Goal: Communication & Community: Answer question/provide support

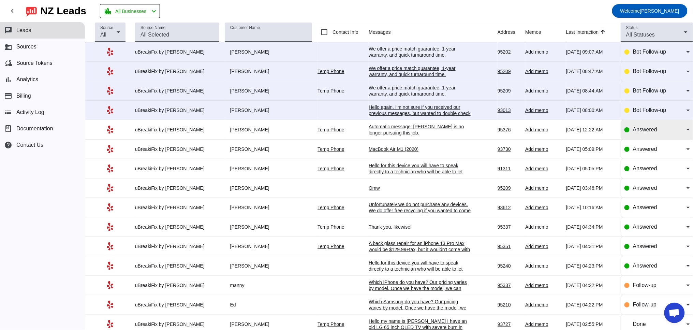
click at [643, 132] on span "Answered" at bounding box center [645, 130] width 24 height 6
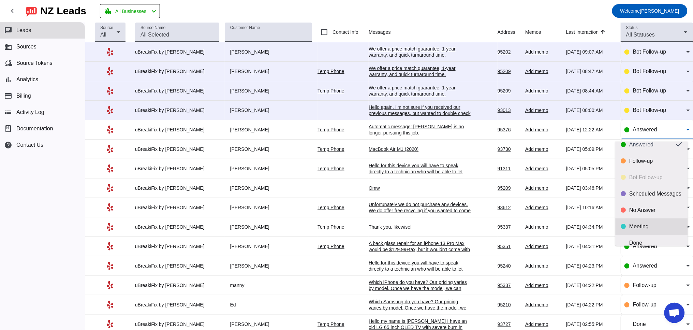
scroll to position [16, 0]
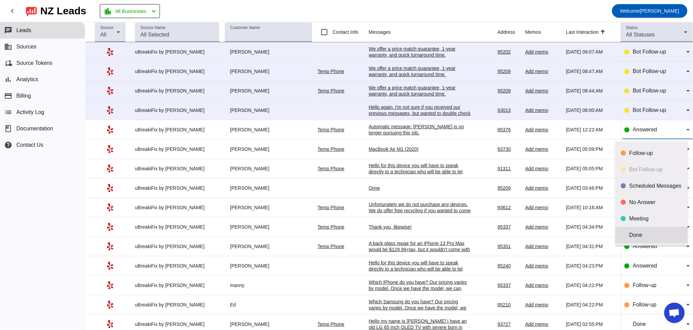
click at [644, 231] on mat-option "Done" at bounding box center [652, 235] width 72 height 16
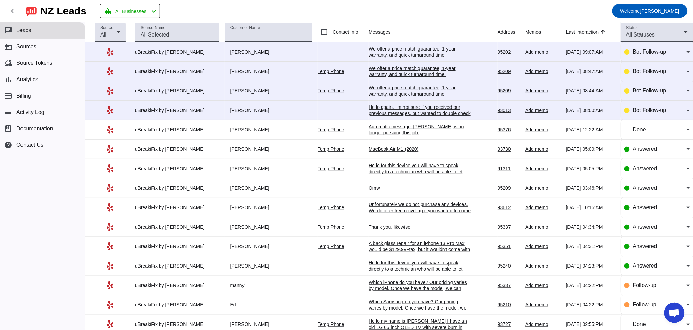
click at [369, 190] on div "Omw" at bounding box center [420, 188] width 102 height 6
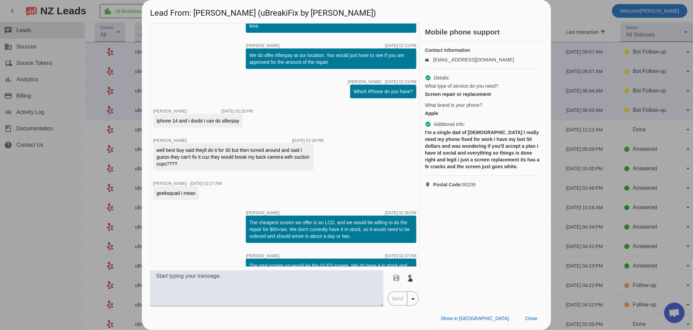
scroll to position [234, 0]
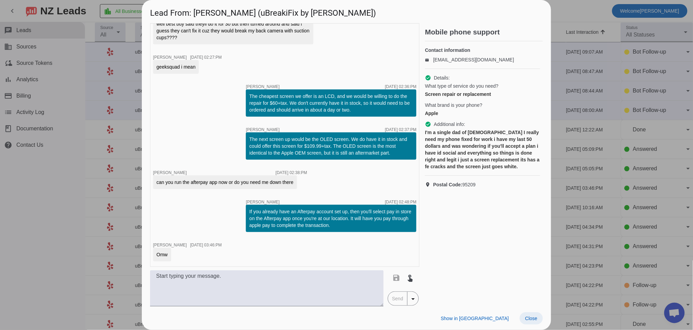
click at [526, 314] on span at bounding box center [531, 318] width 23 height 12
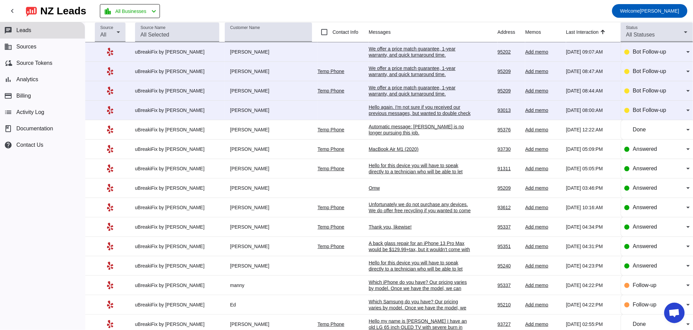
click at [399, 146] on td "MacBook Air M1 (2020) 8/26/2025, 05:09:PM" at bounding box center [433, 148] width 129 height 19
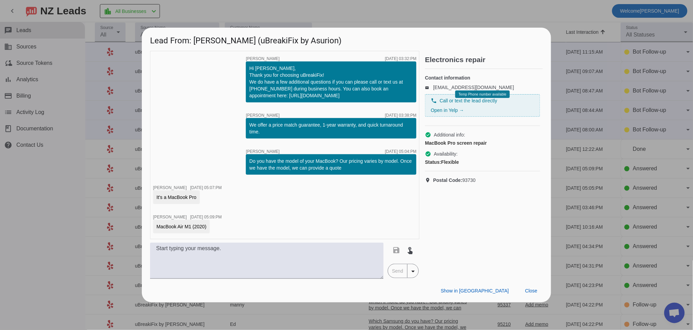
drag, startPoint x: 156, startPoint y: 228, endPoint x: 208, endPoint y: 230, distance: 51.9
click at [208, 230] on div "MacBook Air M1 (2020)" at bounding box center [181, 227] width 57 height 14
copy div "MacBook Air M1 (2020)"
click at [527, 290] on span "Close" at bounding box center [531, 290] width 12 height 5
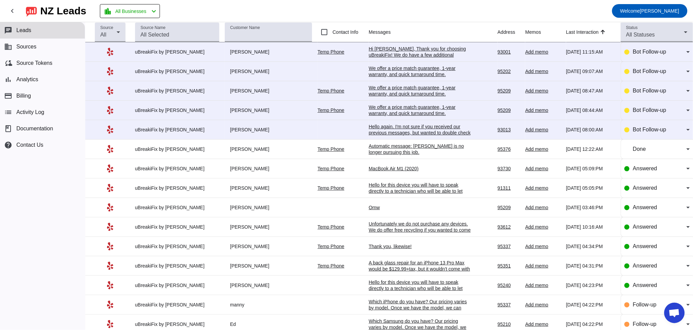
click at [393, 146] on div "Automatic message: Marie J. is no longer pursuing this job." at bounding box center [420, 149] width 102 height 12
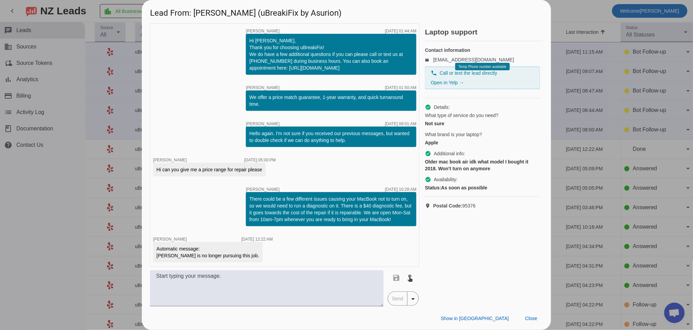
scroll to position [8, 0]
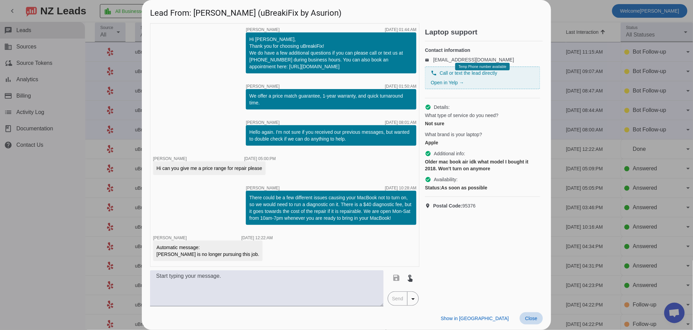
click at [530, 322] on span at bounding box center [531, 318] width 23 height 12
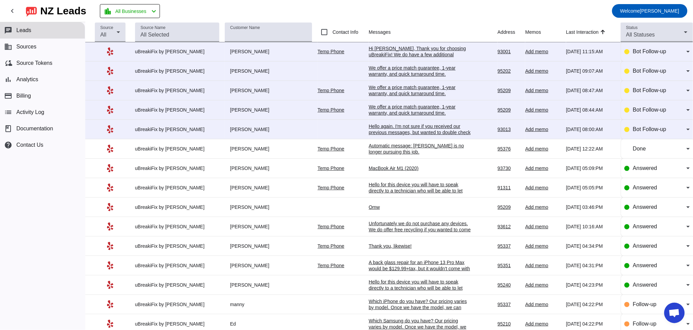
scroll to position [0, 0]
click at [379, 124] on td "Hello again. I'm not sure if you received our previous messages, but wanted to …" at bounding box center [433, 129] width 129 height 19
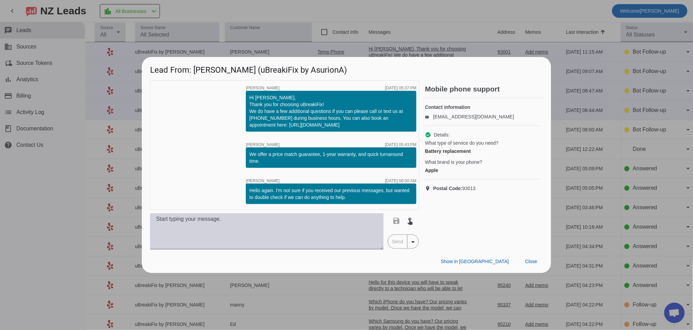
click at [272, 221] on textarea at bounding box center [267, 231] width 234 height 36
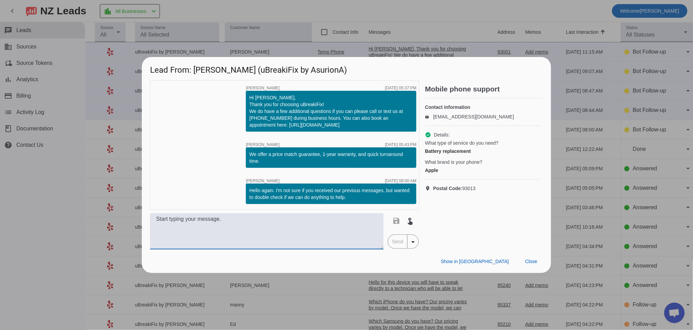
paste textarea "Which iPhone do you have? Our pricing varies by model. Once we have the model, …"
type textarea "Which iPhone do you have? Our pricing varies by model. Once we have the model, …"
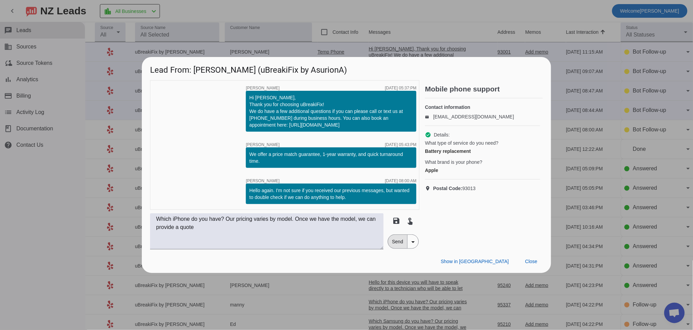
click at [395, 240] on span "Send" at bounding box center [397, 242] width 19 height 14
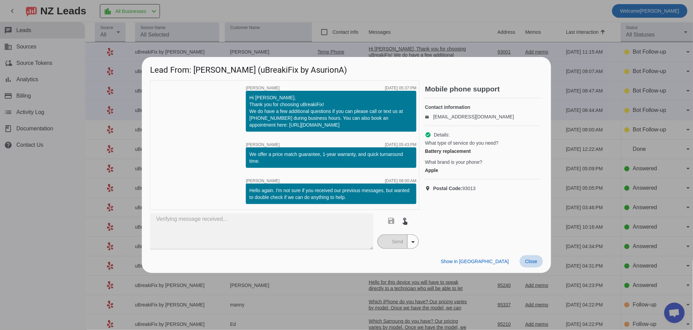
click at [535, 263] on span "Close" at bounding box center [531, 261] width 12 height 5
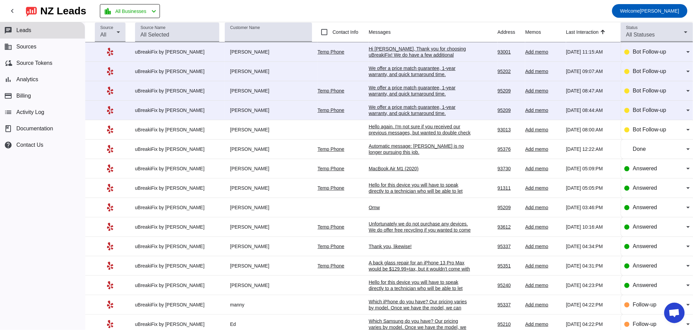
click at [394, 113] on div "We offer a price match guarantee, 1-year warranty, and quick turnaround time.​" at bounding box center [420, 110] width 102 height 12
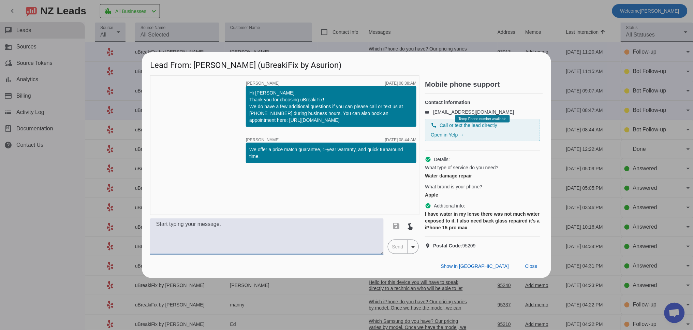
click at [207, 248] on textarea at bounding box center [267, 236] width 234 height 36
paste textarea "If you needed a liquid cleaning, we offer that for $99.99+tax. However, this do…"
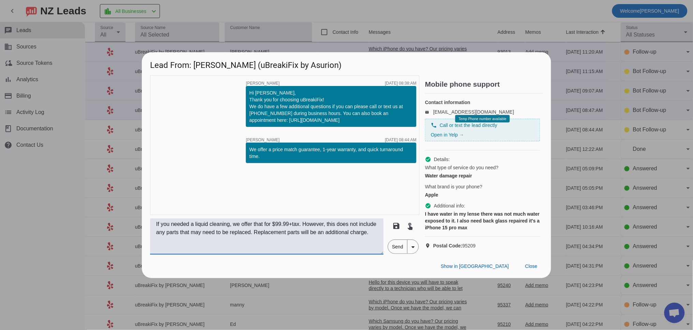
click at [251, 249] on textarea "If you needed a liquid cleaning, we offer that for $99.99+tax. However, this do…" at bounding box center [267, 236] width 234 height 36
click at [301, 254] on textarea "If you needed a liquid cleaning, we offer that for $99.99+tax. However, this do…" at bounding box center [267, 236] width 234 height 36
drag, startPoint x: 317, startPoint y: 256, endPoint x: 148, endPoint y: 255, distance: 169.2
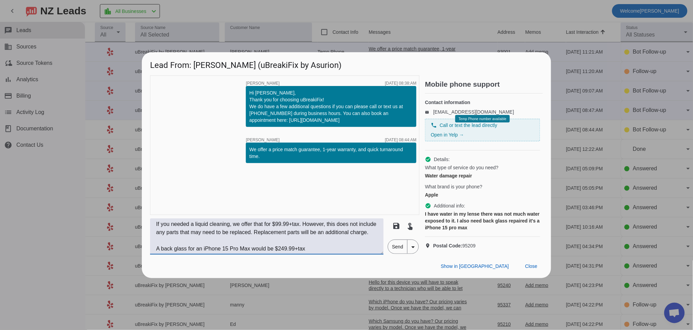
click at [148, 254] on div "timer close Robert G. 8/27/2025, 08:38:AM Hi Rae, Thank you for choosing uBreak…" at bounding box center [346, 164] width 409 height 179
type textarea "If you needed a liquid cleaning, we offer that for $99.99+tax. However, this do…"
click at [404, 253] on span "Send" at bounding box center [397, 247] width 19 height 14
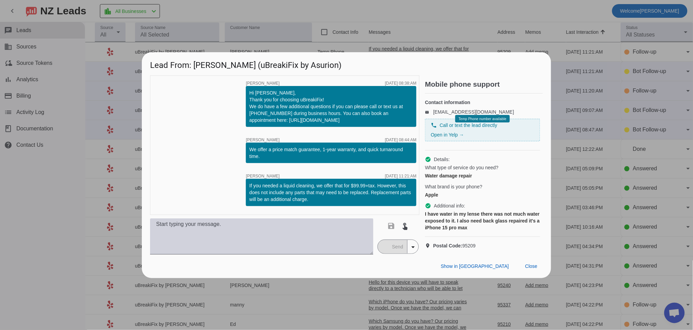
click at [253, 247] on textarea at bounding box center [261, 236] width 223 height 36
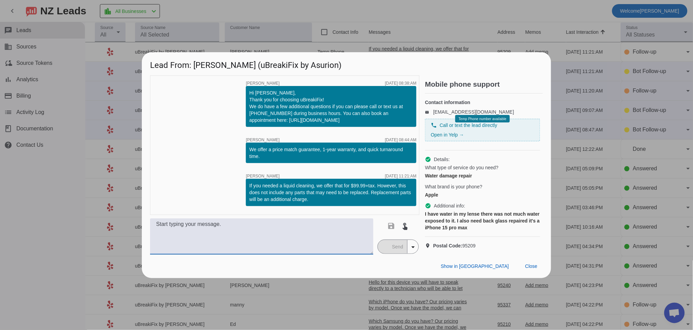
paste textarea "A back glass for an iPhone 15 Pro Max would be $249.99+tax"
click at [188, 229] on textarea "A back glass for an iPhone 15 Pro Max would be $249.99+tax" at bounding box center [261, 236] width 223 height 36
type textarea "A back glass replacement for an iPhone 15 Pro Max would be $249.99+tax"
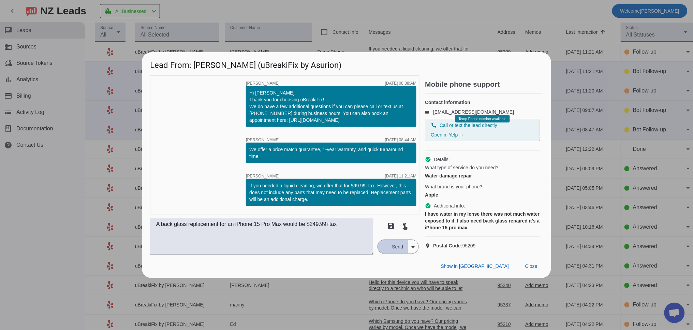
click at [390, 253] on span "Send" at bounding box center [397, 247] width 19 height 14
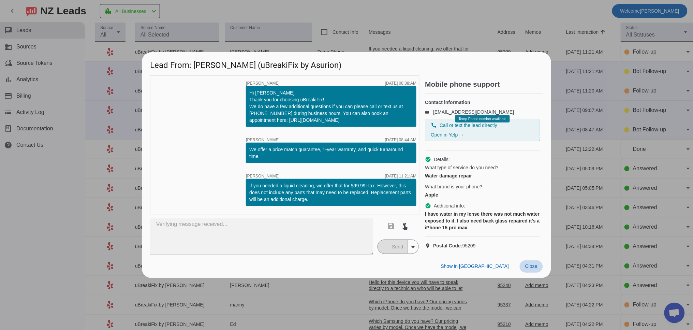
click at [534, 269] on span "Close" at bounding box center [531, 265] width 12 height 5
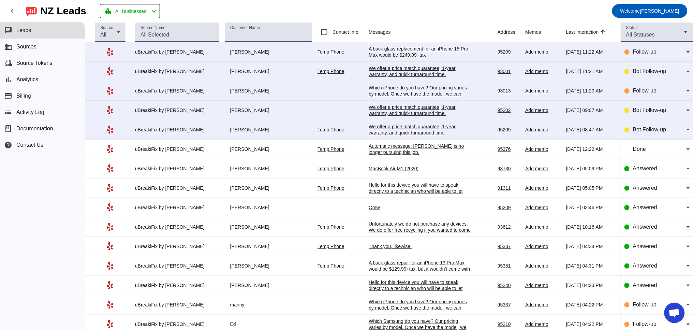
click at [391, 93] on div "Which iPhone do you have? Our pricing varies by model. Once we have the model, …" at bounding box center [420, 94] width 102 height 18
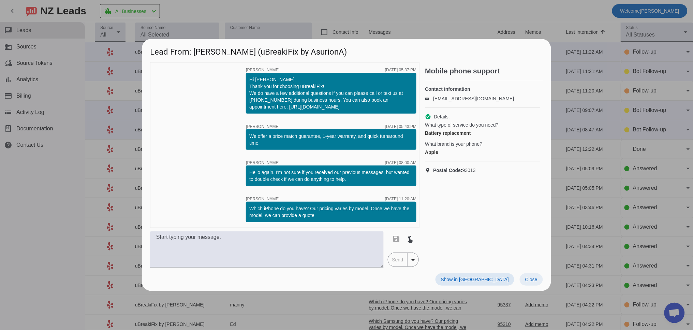
click at [536, 277] on span "Close" at bounding box center [531, 279] width 12 height 5
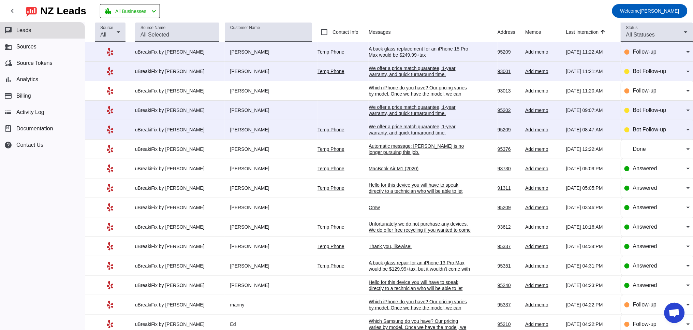
click at [394, 70] on div "We offer a price match guarantee, 1-year warranty, and quick turnaround time.​" at bounding box center [420, 71] width 102 height 12
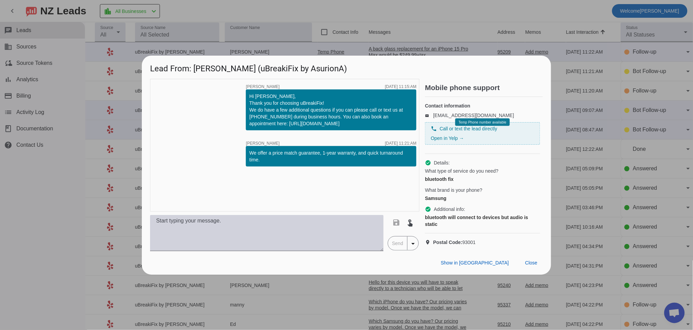
click at [210, 241] on textarea at bounding box center [267, 233] width 234 height 36
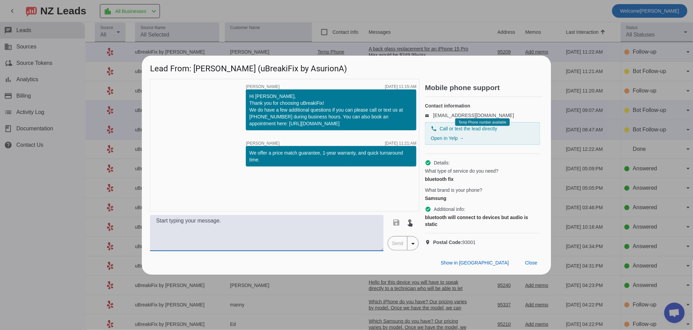
paste textarea "We would need to run a diagnostic on your MacBook to see why it isn't turning o…"
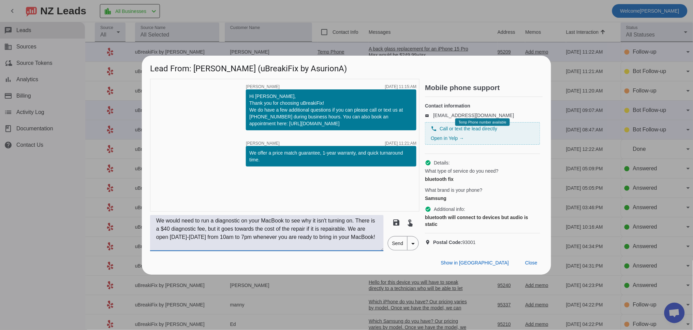
drag, startPoint x: 266, startPoint y: 227, endPoint x: 291, endPoint y: 231, distance: 25.2
click at [291, 231] on textarea "We would need to run a diagnostic on your MacBook to see why it isn't turning o…" at bounding box center [267, 233] width 234 height 36
click at [276, 225] on textarea "We would need to run a diagnostic on your MacBook to see why it isn't turning o…" at bounding box center [267, 233] width 234 height 36
drag, startPoint x: 291, startPoint y: 229, endPoint x: 267, endPoint y: 230, distance: 24.2
click at [267, 230] on textarea "We would need to run a diagnostic on your MacBook to see why it isn't turning o…" at bounding box center [267, 233] width 234 height 36
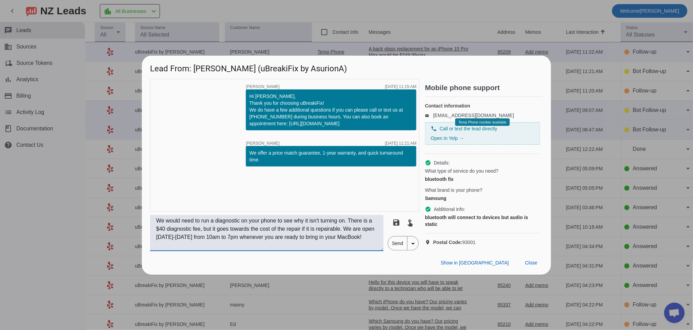
click at [174, 235] on textarea "We would need to run a diagnostic on your phone to see why it isn't turning on.…" at bounding box center [267, 233] width 234 height 36
drag, startPoint x: 185, startPoint y: 252, endPoint x: 276, endPoint y: 243, distance: 91.5
click at [276, 243] on textarea "We would need to run a diagnostic on your phone to see why it isn't turning on.…" at bounding box center [267, 233] width 234 height 36
drag, startPoint x: 364, startPoint y: 235, endPoint x: 369, endPoint y: 246, distance: 12.4
click at [369, 246] on textarea "We would need to run a diagnostic on your phone to see why it isn't turning on.…" at bounding box center [267, 233] width 234 height 36
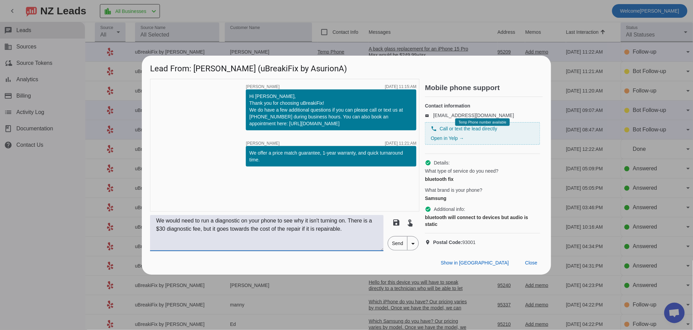
type textarea "We would need to run a diagnostic on your phone to see why it isn't turning on.…"
click at [400, 250] on span "Send" at bounding box center [397, 243] width 19 height 14
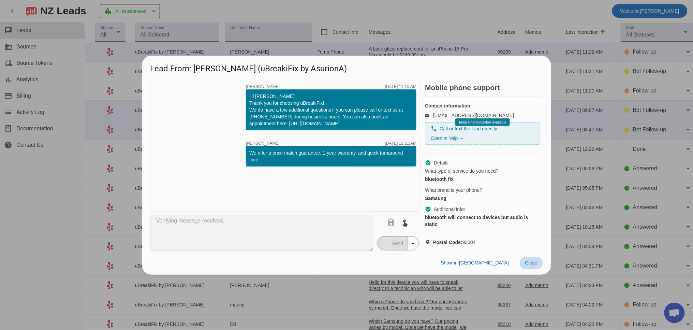
click at [529, 265] on span "Close" at bounding box center [531, 262] width 12 height 5
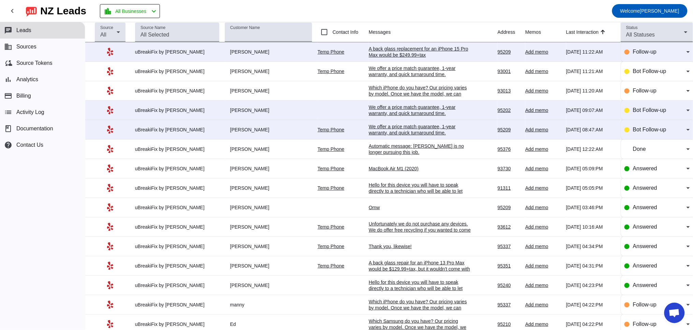
click at [394, 111] on div "We offer a price match guarantee, 1-year warranty, and quick turnaround time.​" at bounding box center [420, 110] width 102 height 12
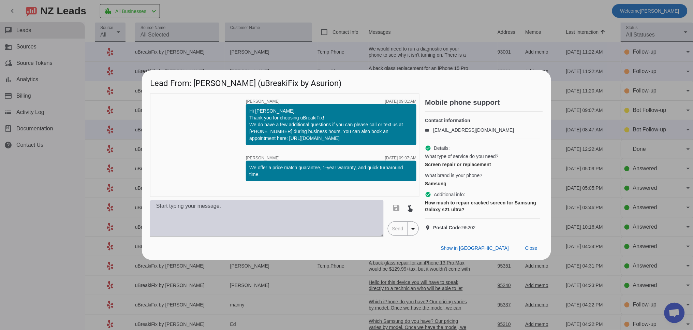
click at [195, 221] on textarea at bounding box center [267, 218] width 234 height 36
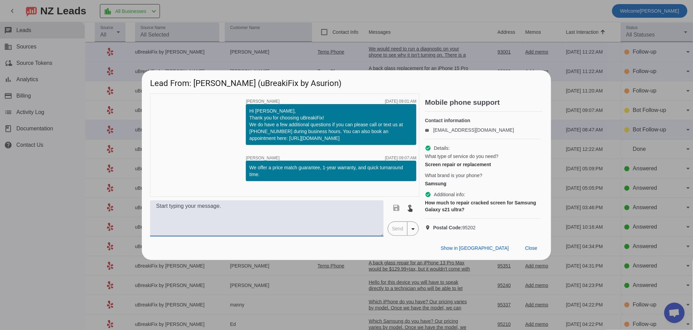
paste textarea "A new screen for a Samsung Galaxy S22 would be $+tax for the screen only, or we…"
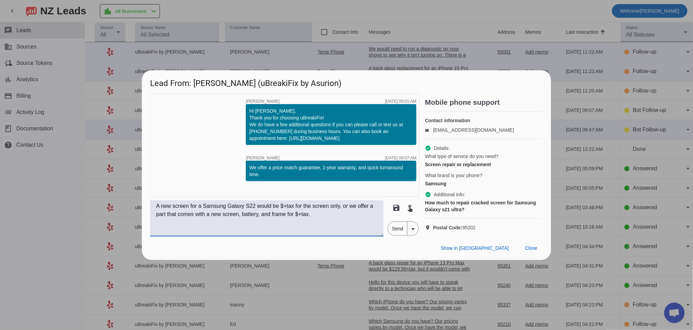
click at [287, 211] on textarea "A new screen for a Samsung Galaxy S22 would be $+tax for the screen only, or we…" at bounding box center [267, 218] width 234 height 36
click at [253, 217] on textarea "A new screen for a Samsung Galaxy S22 would be $+tax for the screen only, or we…" at bounding box center [267, 218] width 234 height 36
click at [257, 212] on textarea "A new screen for a Samsung Galaxy S22 would be $+tax for the screen only, or we…" at bounding box center [267, 218] width 234 height 36
click at [257, 214] on textarea "A new screen for a Samsung Galaxy S21Ultra would be $+tax for the screen only, …" at bounding box center [267, 218] width 234 height 36
click at [274, 214] on textarea "A new screen for a Samsung Galaxy S21 Ultra would be $+tax for the screen only,…" at bounding box center [267, 218] width 234 height 36
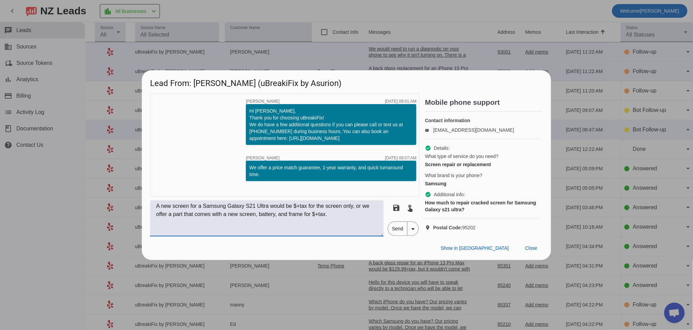
drag, startPoint x: 337, startPoint y: 224, endPoint x: 350, endPoint y: 229, distance: 14.4
click at [337, 223] on textarea "A new screen for a Samsung Galaxy S21 Ultra would be $+tax for the screen only,…" at bounding box center [267, 218] width 234 height 36
click at [301, 214] on textarea "A new screen for a Samsung Galaxy S21 Ultra would be $+tax for the screen only,…" at bounding box center [267, 218] width 234 height 36
drag, startPoint x: 330, startPoint y: 211, endPoint x: 227, endPoint y: 225, distance: 104.4
click at [227, 225] on textarea "A new screen for a Samsung Galaxy S21 Ultra would be $323.99+tax for the screen…" at bounding box center [267, 218] width 234 height 36
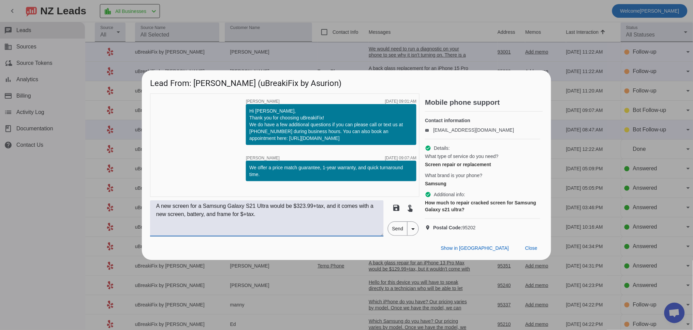
drag, startPoint x: 253, startPoint y: 220, endPoint x: 280, endPoint y: 220, distance: 27.3
click at [280, 220] on textarea "A new screen for a Samsung Galaxy S21 Ultra would be $323.99+tax, and it comes …" at bounding box center [267, 218] width 234 height 36
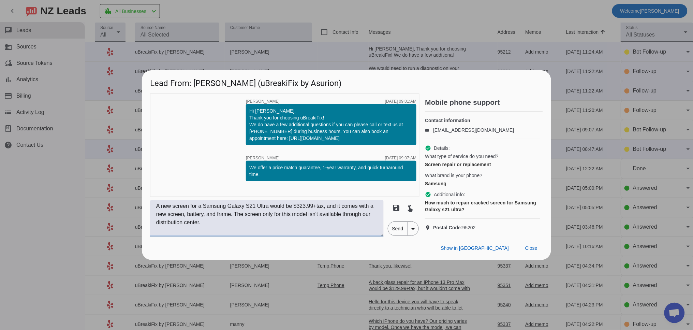
click at [246, 236] on textarea "A new screen for a Samsung Galaxy S21 Ultra would be $323.99+tax, and it comes …" at bounding box center [267, 218] width 234 height 36
click at [233, 231] on textarea "A new screen for a Samsung Galaxy S21 Ultra would be $323.99+tax, and it comes …" at bounding box center [267, 218] width 234 height 36
type textarea "A new screen for a Samsung Galaxy S21 Ultra would be $323.99+tax, and it comes …"
click at [393, 235] on span "Send" at bounding box center [397, 229] width 19 height 14
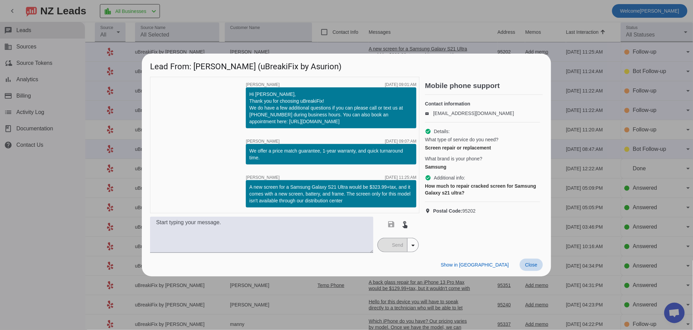
click at [534, 263] on span "Close" at bounding box center [531, 264] width 12 height 5
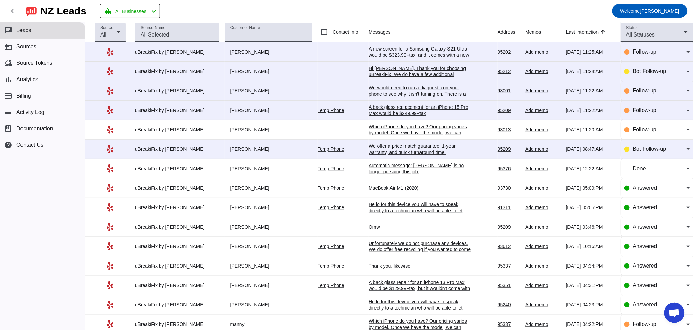
click at [417, 50] on div "A new screen for a Samsung Galaxy S21 Ultra would be $323.99+tax, and it comes …" at bounding box center [420, 61] width 102 height 31
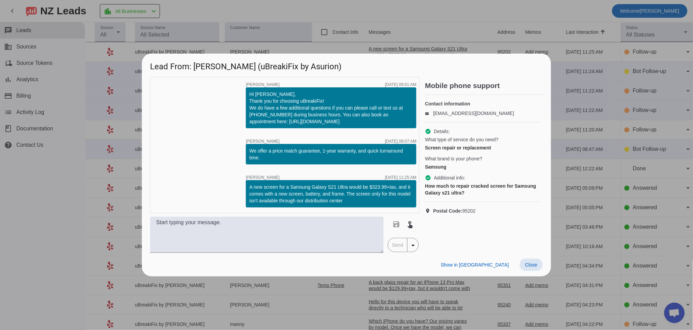
drag, startPoint x: 534, startPoint y: 265, endPoint x: 578, endPoint y: 197, distance: 80.9
click at [535, 264] on span "Close" at bounding box center [531, 264] width 12 height 5
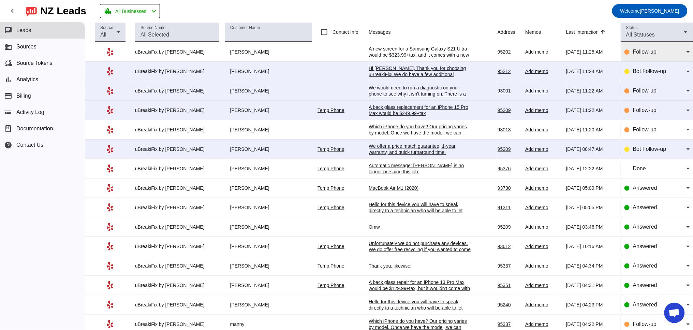
click at [635, 50] on span "Follow-up" at bounding box center [645, 52] width 24 height 6
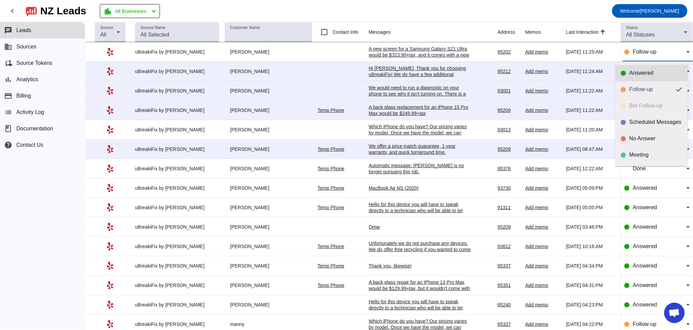
click at [638, 73] on div "Answered" at bounding box center [656, 73] width 53 height 7
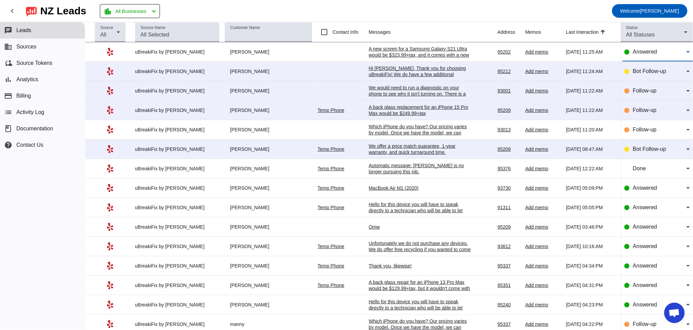
click at [393, 148] on div "We offer a price match guarantee, 1-year warranty, and quick turnaround time.​" at bounding box center [420, 149] width 102 height 12
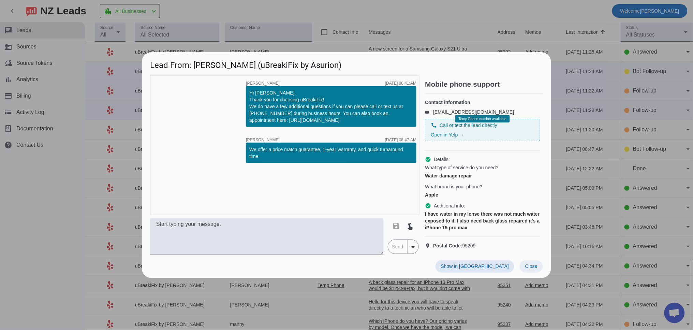
click at [540, 269] on span at bounding box center [531, 266] width 23 height 12
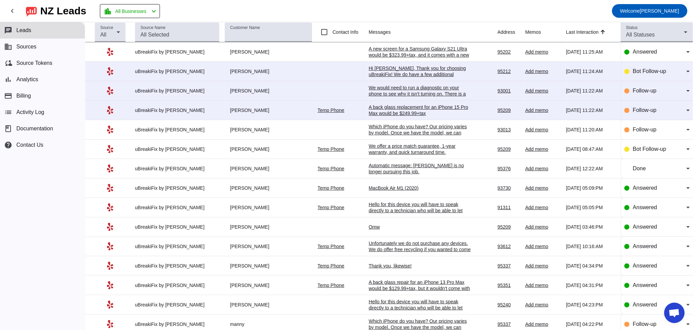
click at [397, 111] on div "A back glass replacement for an iPhone 15 Pro Max would be $249.99+tax" at bounding box center [420, 110] width 102 height 12
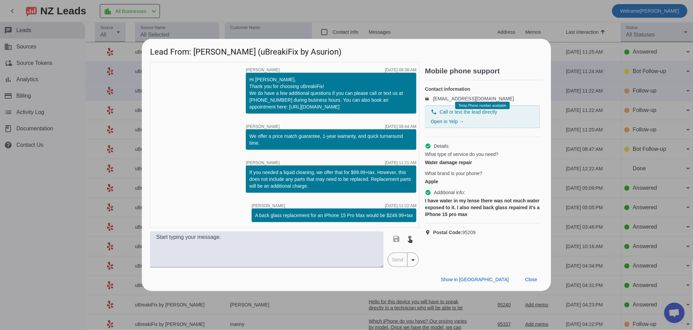
drag, startPoint x: 281, startPoint y: 219, endPoint x: 238, endPoint y: 208, distance: 44.6
click at [238, 208] on div "timer close Robert G. 8/27/2025, 08:38:AM Hi Rae, Thank you for choosing uBreak…" at bounding box center [284, 145] width 269 height 166
copy div "A back glass replacement for an iPhone 15 Pro Max would be $249.99+tax"
click at [533, 285] on span at bounding box center [531, 279] width 23 height 12
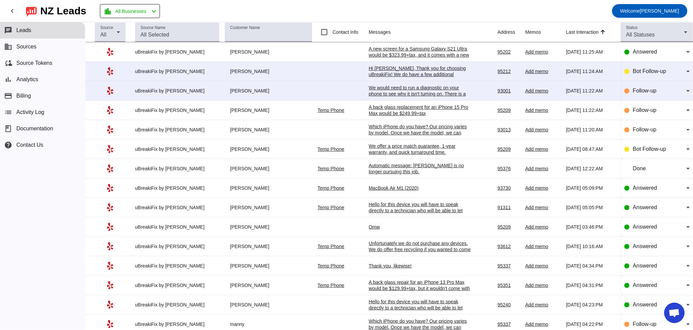
click at [388, 109] on div "A back glass replacement for an iPhone 15 Pro Max would be $249.99+tax" at bounding box center [420, 110] width 102 height 12
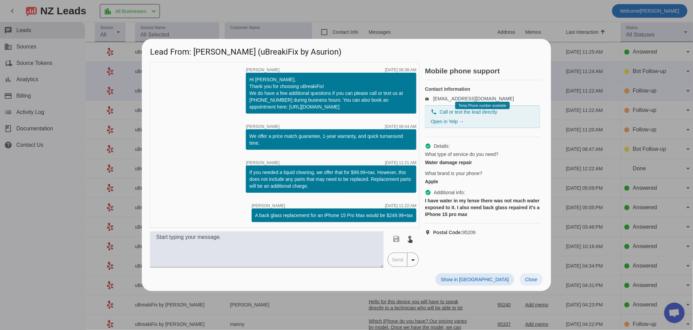
click at [528, 281] on span "Close" at bounding box center [531, 279] width 12 height 5
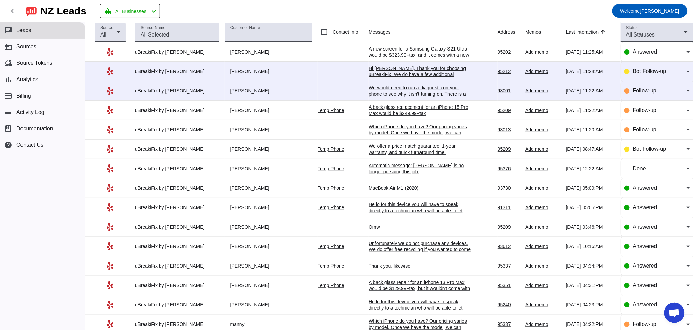
click at [395, 158] on td "We offer a price match guarantee, 1-year warranty, and quick turnaround time.​ …" at bounding box center [433, 148] width 129 height 19
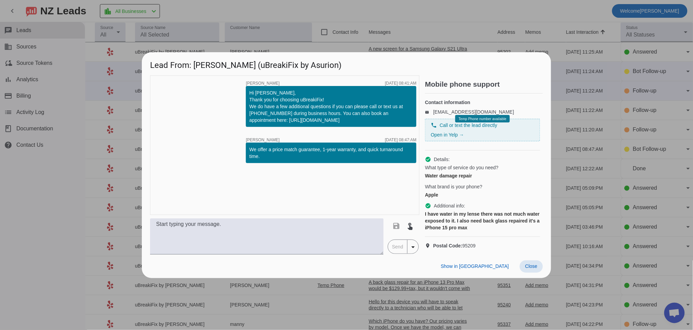
drag, startPoint x: 530, startPoint y: 273, endPoint x: 482, endPoint y: 234, distance: 62.1
click at [530, 269] on span "Close" at bounding box center [531, 265] width 12 height 5
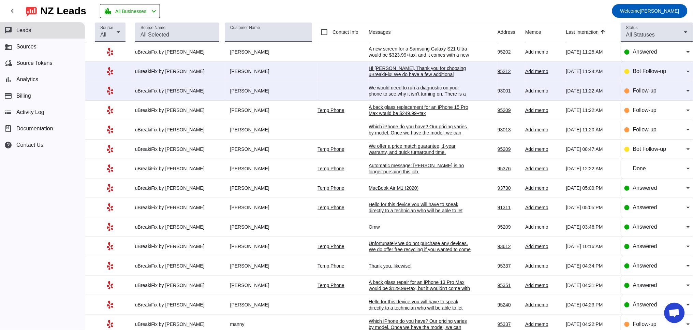
click at [379, 110] on div "A back glass replacement for an iPhone 15 Pro Max would be $249.99+tax" at bounding box center [420, 110] width 102 height 12
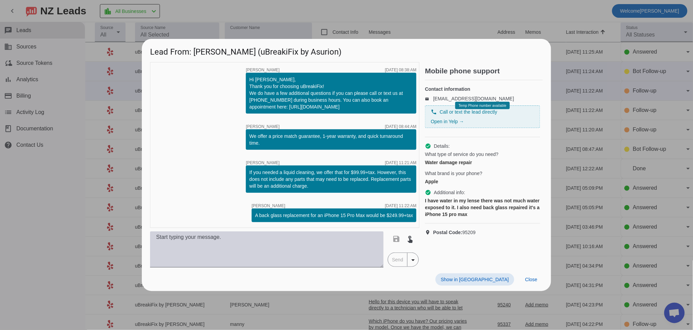
click at [274, 241] on textarea at bounding box center [267, 249] width 234 height 36
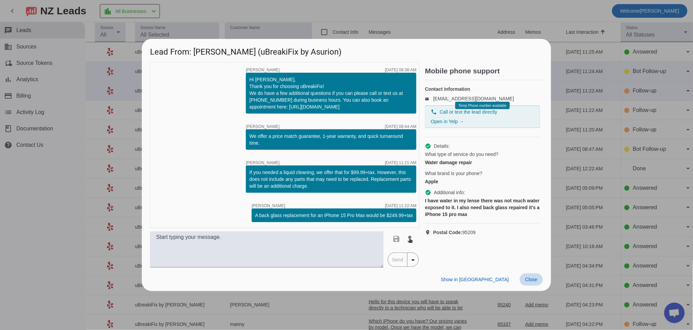
click at [540, 282] on span at bounding box center [531, 279] width 23 height 12
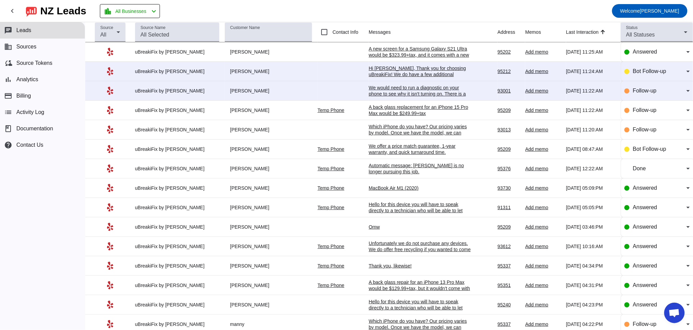
click at [401, 146] on div "We offer a price match guarantee, 1-year warranty, and quick turnaround time.​" at bounding box center [420, 149] width 102 height 12
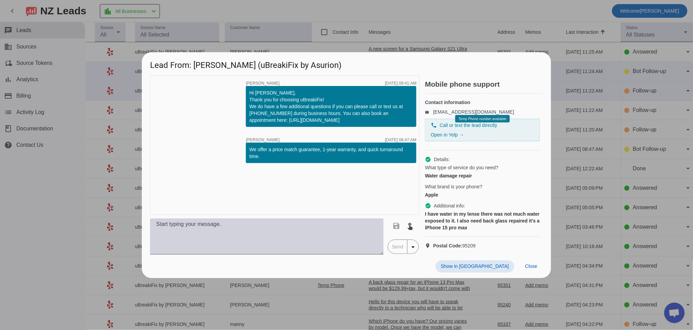
click at [314, 233] on textarea at bounding box center [267, 236] width 234 height 36
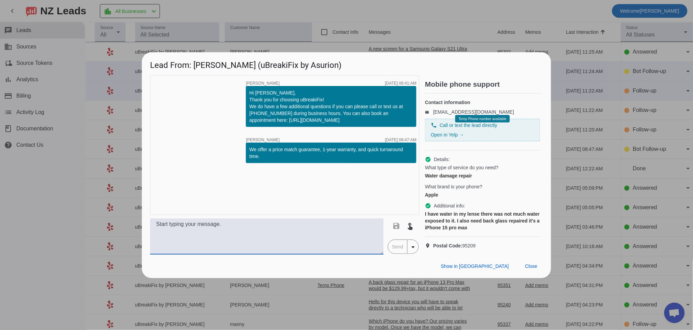
paste textarea "A back glass replacement for an iPhone 15 Pro Max would be $249.99+tax"
type textarea "A back glass replacement for an iPhone 15 Pro Max would be $249.99+tax"
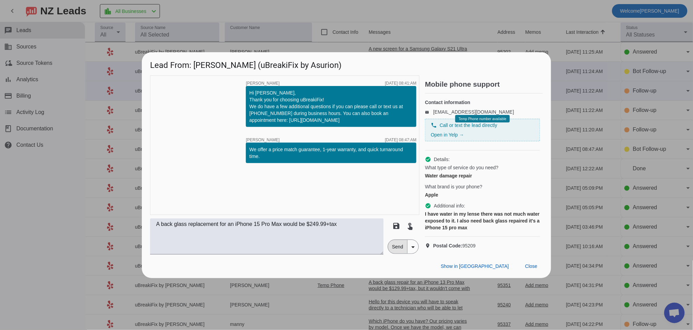
click at [400, 253] on span "Send" at bounding box center [397, 247] width 19 height 14
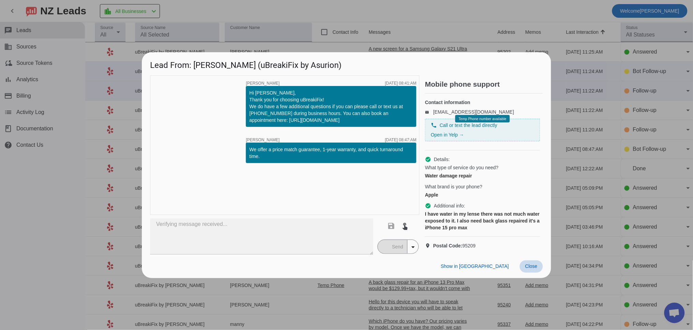
click at [527, 269] on span "Close" at bounding box center [531, 265] width 12 height 5
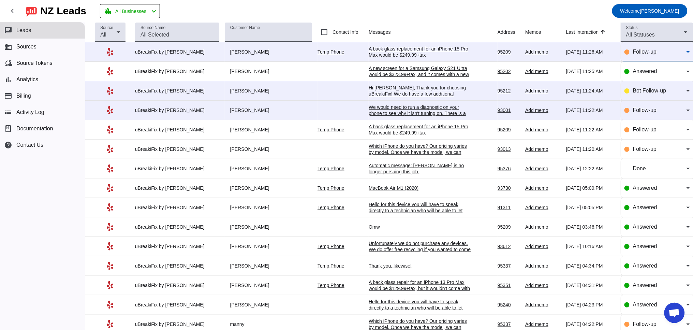
click at [652, 50] on div "Follow-up" at bounding box center [660, 52] width 54 height 8
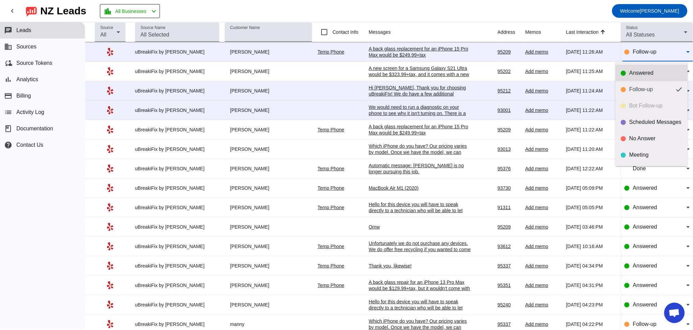
click at [643, 70] on div "Answered" at bounding box center [656, 73] width 53 height 7
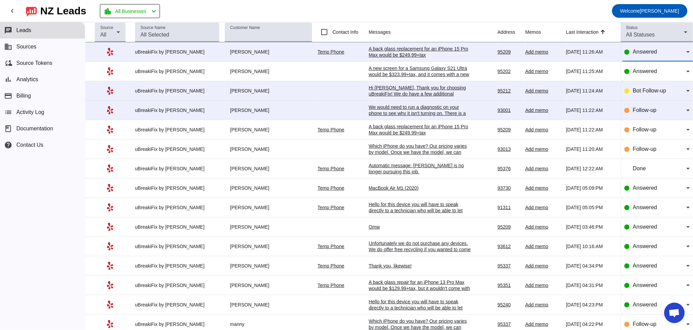
click at [408, 56] on div "A back glass replacement for an iPhone 15 Pro Max would be $249.99+tax" at bounding box center [420, 52] width 102 height 12
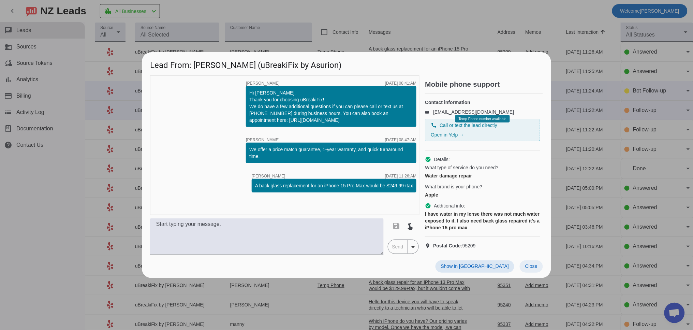
click at [534, 269] on span "Close" at bounding box center [531, 265] width 12 height 5
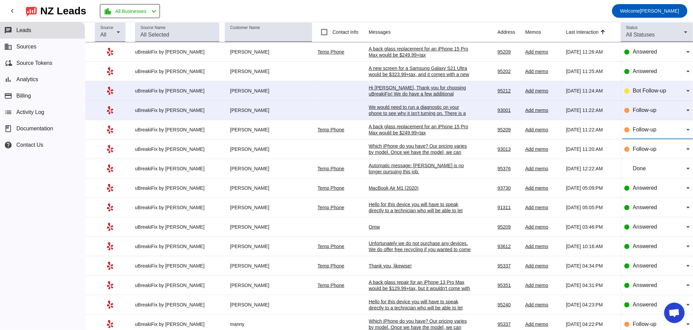
click at [642, 129] on span "Follow-up" at bounding box center [645, 130] width 24 height 6
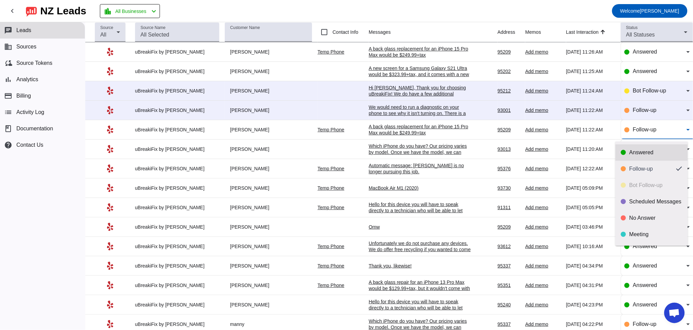
click at [637, 154] on div "Answered" at bounding box center [656, 152] width 53 height 7
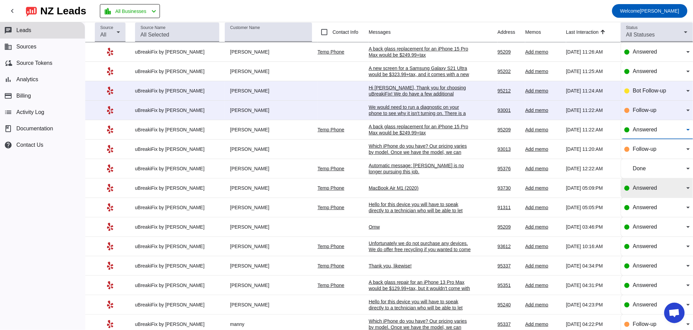
click at [637, 188] on span "Answered" at bounding box center [645, 188] width 24 height 6
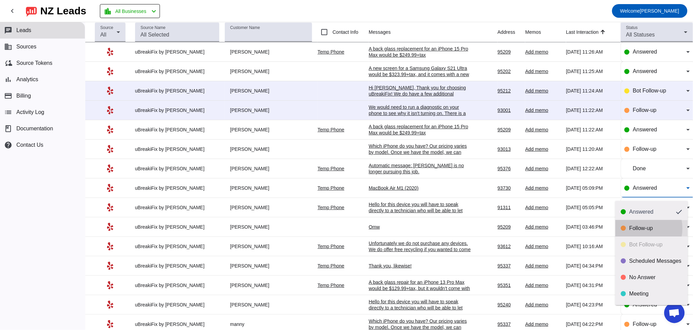
click at [638, 228] on div "Follow-up" at bounding box center [656, 228] width 53 height 7
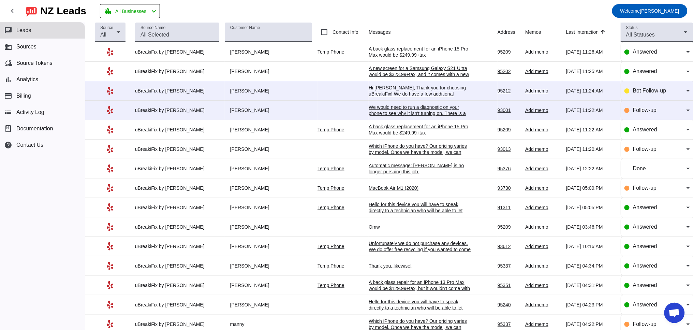
click at [395, 115] on div "We would need to run a diagnostic on your phone to see why it isn't turning on.…" at bounding box center [420, 116] width 102 height 25
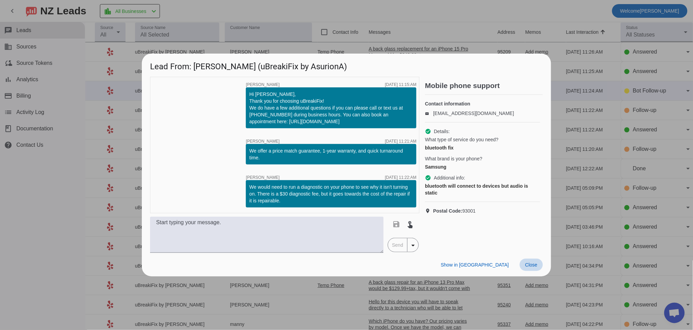
click at [536, 262] on span "Close" at bounding box center [531, 264] width 12 height 5
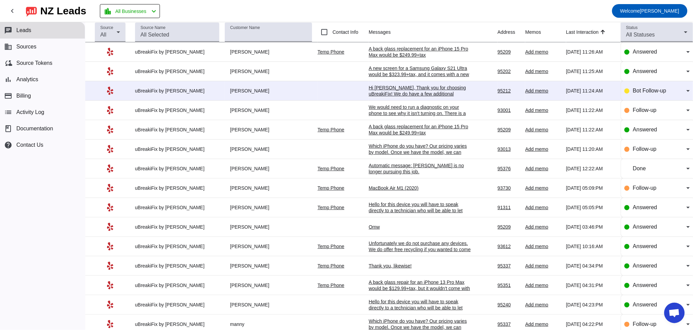
click at [394, 89] on div "Hi Bonnie, Thank you for choosing uBreakiFix! We do have a few additional quest…" at bounding box center [420, 103] width 102 height 37
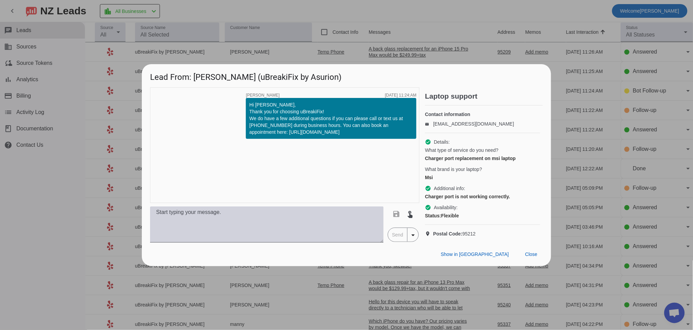
drag, startPoint x: 216, startPoint y: 242, endPoint x: 210, endPoint y: 240, distance: 6.6
click at [216, 241] on textarea at bounding box center [267, 224] width 234 height 36
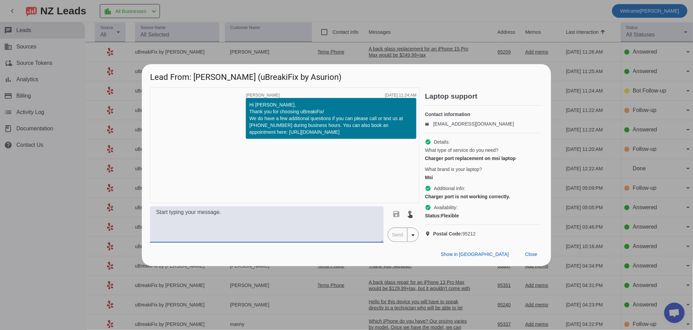
paste textarea "Hello for this device you will have to speak directly to a technician who will …"
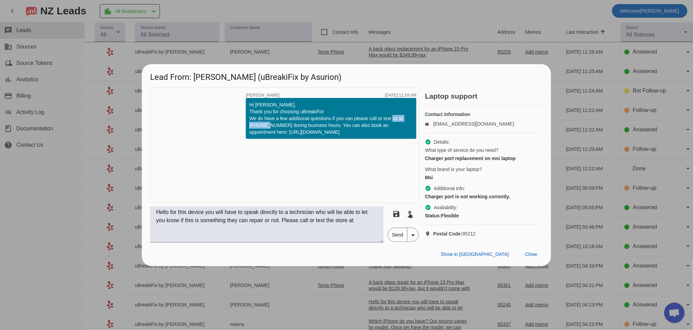
drag, startPoint x: 281, startPoint y: 118, endPoint x: 261, endPoint y: 120, distance: 19.9
click at [239, 120] on div "timer close Robert G. 8/27/2025, 11:24:AM Hi Bonnie, Thank you for choosing uBr…" at bounding box center [284, 145] width 269 height 116
click at [284, 119] on div "Hi Bonnie, Thank you for choosing uBreakiFix! We do have a few additional quest…" at bounding box center [331, 118] width 164 height 34
drag, startPoint x: 282, startPoint y: 119, endPoint x: 231, endPoint y: 120, distance: 51.2
click at [231, 120] on div "timer close Robert G. 8/27/2025, 11:24:AM Hi Bonnie, Thank you for choosing uBr…" at bounding box center [284, 145] width 269 height 116
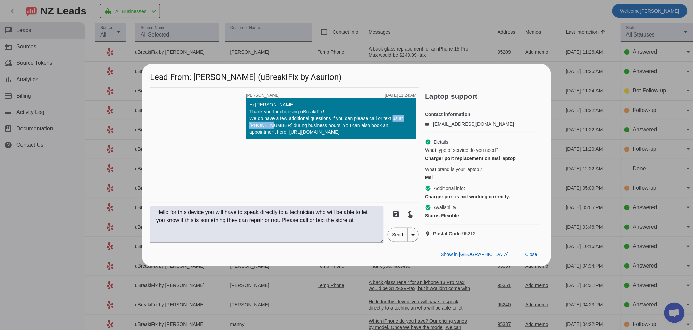
copy div "(209)-307-6610"
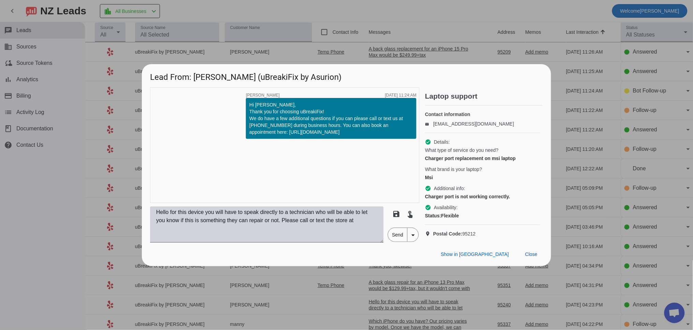
click at [370, 227] on textarea "Hello for this device you will have to speak directly to a technician who will …" at bounding box center [267, 224] width 234 height 36
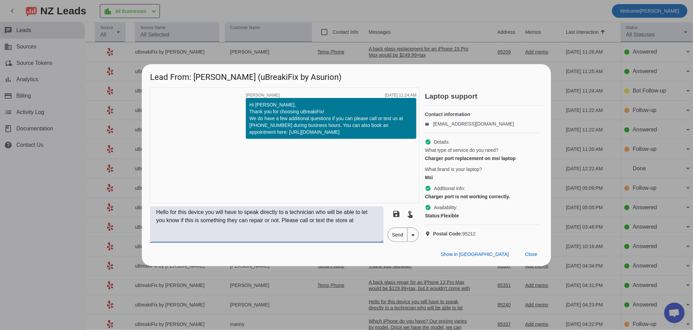
click at [375, 226] on textarea "Hello for this device you will have to speak directly to a technician who will …" at bounding box center [267, 224] width 234 height 36
paste textarea "(209)-307-6610"
type textarea "Hello for this device you will have to speak directly to a technician who will …"
click at [395, 241] on span "Send" at bounding box center [397, 235] width 19 height 14
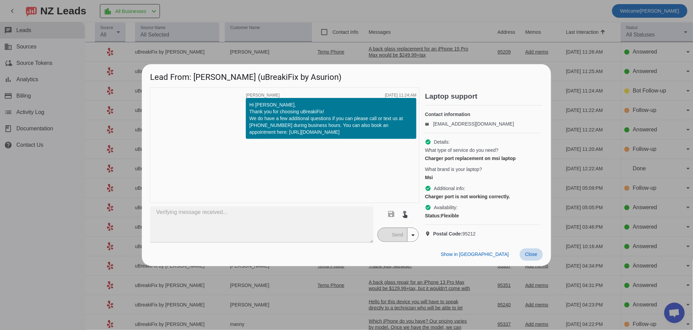
click at [531, 257] on span "Close" at bounding box center [531, 253] width 12 height 5
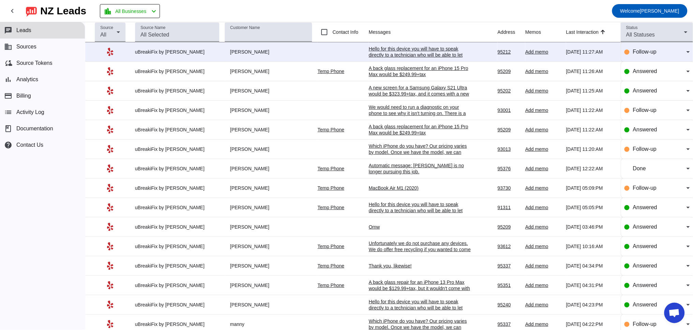
click at [394, 55] on div "Hello for this device you will have to speak directly to a technician who will …" at bounding box center [420, 61] width 102 height 31
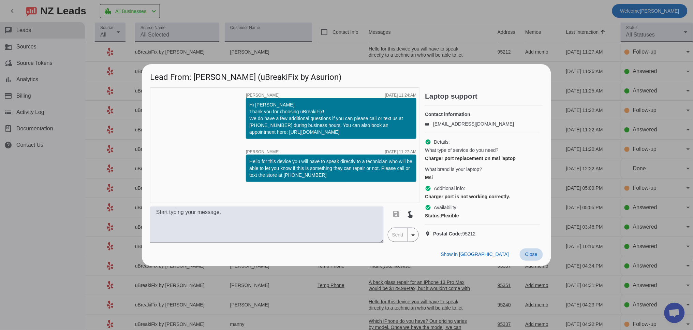
click at [534, 257] on span "Close" at bounding box center [531, 253] width 12 height 5
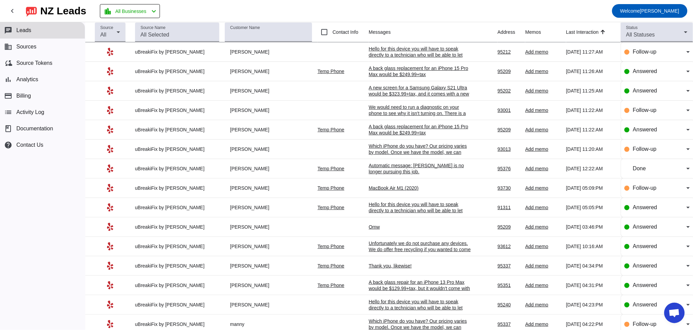
click at [396, 73] on div "A back glass replacement for an iPhone 15 Pro Max would be $249.99+tax" at bounding box center [420, 71] width 102 height 12
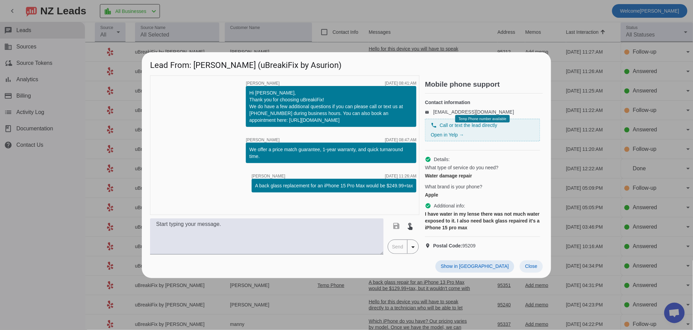
click at [531, 269] on span "Close" at bounding box center [531, 265] width 12 height 5
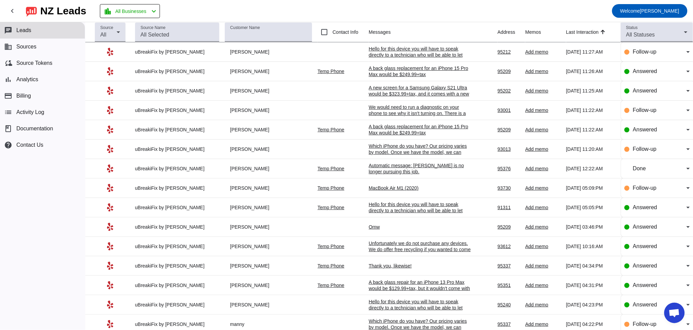
click at [395, 97] on div "A new screen for a Samsung Galaxy S21 Ultra would be $323.99+tax, and it comes …" at bounding box center [420, 100] width 102 height 31
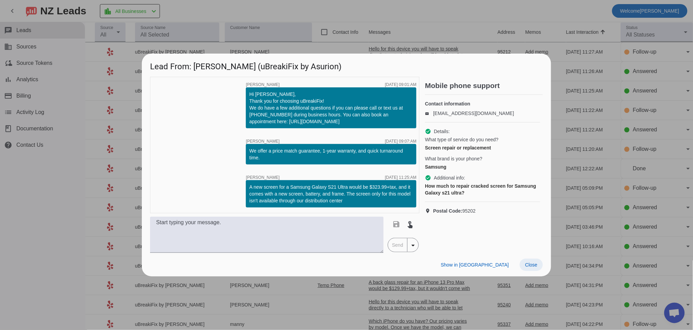
click at [536, 267] on button "Close" at bounding box center [531, 265] width 23 height 12
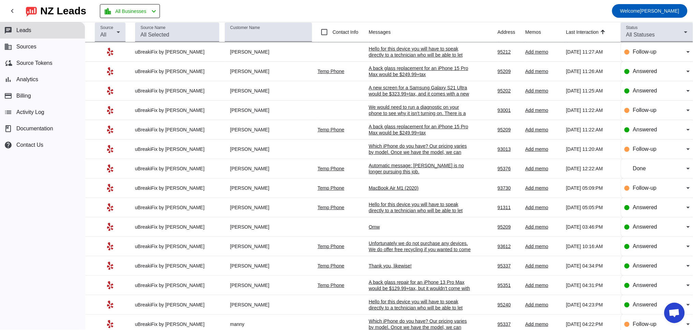
click at [449, 51] on div "Hello for this device you will have to speak directly to a technician who will …" at bounding box center [420, 61] width 102 height 31
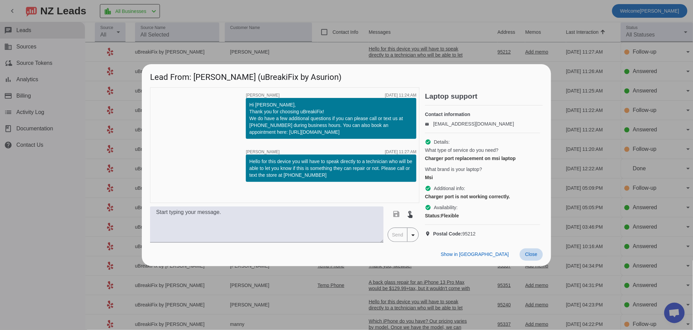
click at [534, 257] on span "Close" at bounding box center [531, 253] width 12 height 5
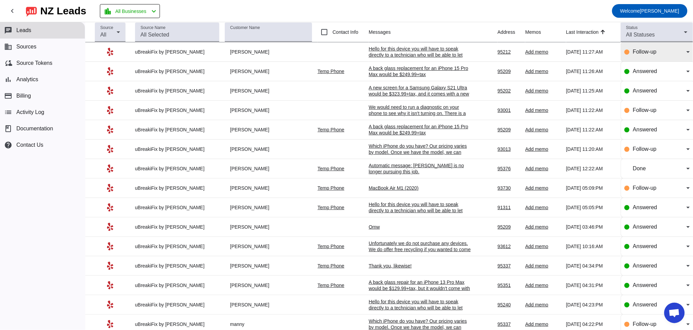
click at [663, 51] on div "Follow-up" at bounding box center [660, 52] width 54 height 8
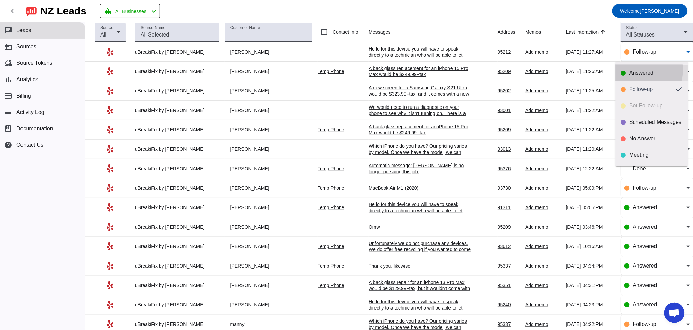
drag, startPoint x: 639, startPoint y: 70, endPoint x: 633, endPoint y: 70, distance: 5.8
click at [639, 70] on div "Answered" at bounding box center [656, 73] width 53 height 7
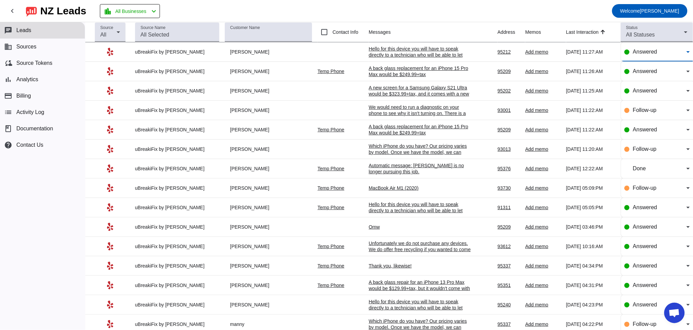
click at [392, 67] on div "A back glass replacement for an iPhone 15 Pro Max would be $249.99+tax" at bounding box center [420, 71] width 102 height 12
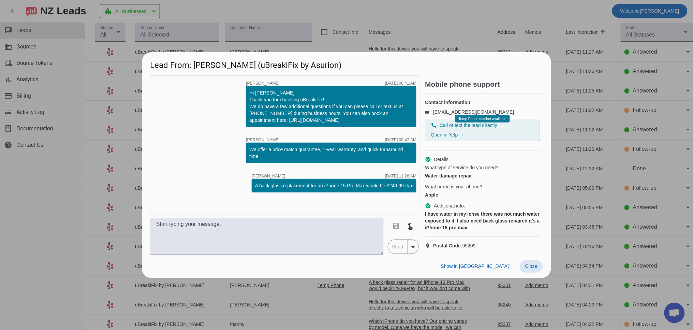
drag, startPoint x: 535, startPoint y: 274, endPoint x: 546, endPoint y: 204, distance: 71.3
click at [535, 269] on span "Close" at bounding box center [531, 265] width 12 height 5
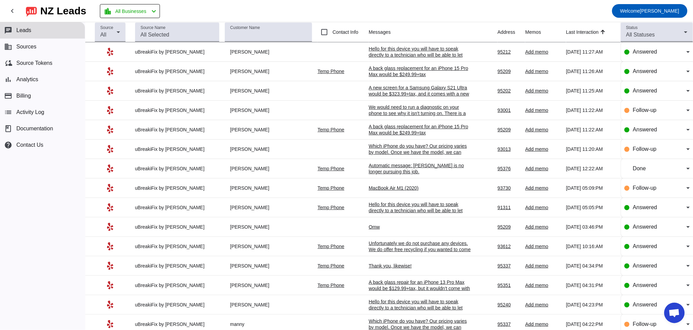
click at [388, 105] on div "We would need to run a diagnostic on your phone to see why it isn't turning on.…" at bounding box center [420, 116] width 102 height 25
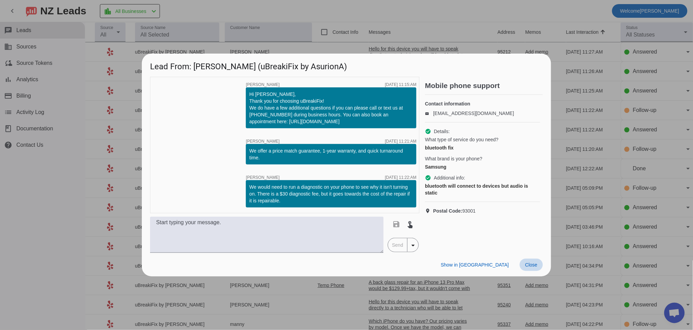
click at [530, 263] on span "Close" at bounding box center [531, 264] width 12 height 5
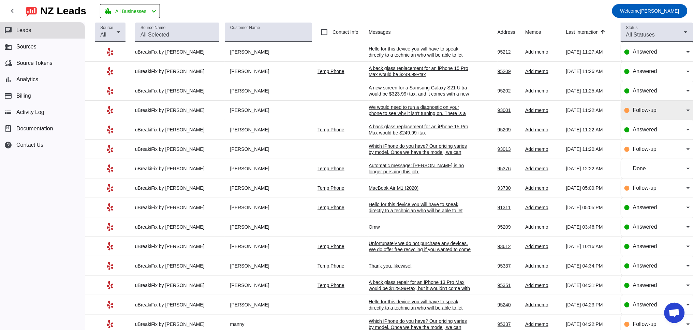
click at [642, 112] on span "Follow-up" at bounding box center [645, 110] width 24 height 6
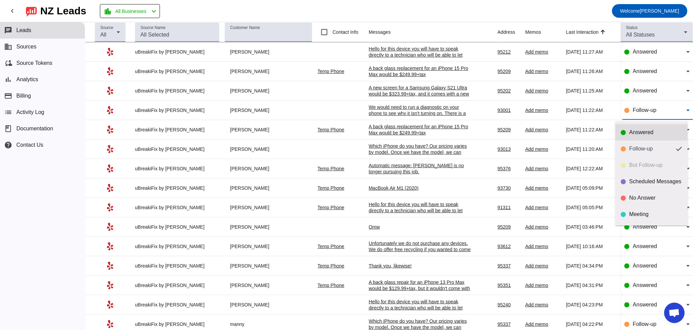
click at [637, 134] on div "Answered" at bounding box center [656, 132] width 53 height 7
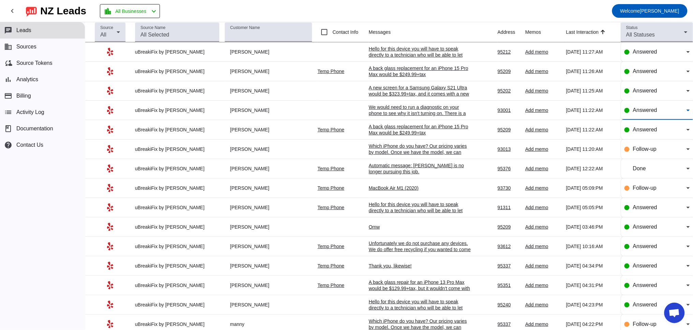
click at [404, 131] on div "A back glass replacement for an iPhone 15 Pro Max would be $249.99+tax" at bounding box center [420, 129] width 102 height 12
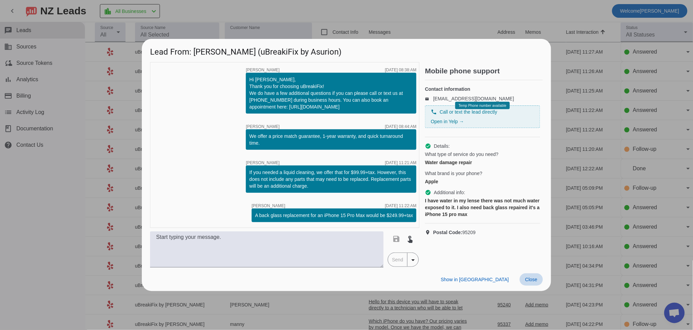
click at [538, 285] on span at bounding box center [531, 279] width 23 height 12
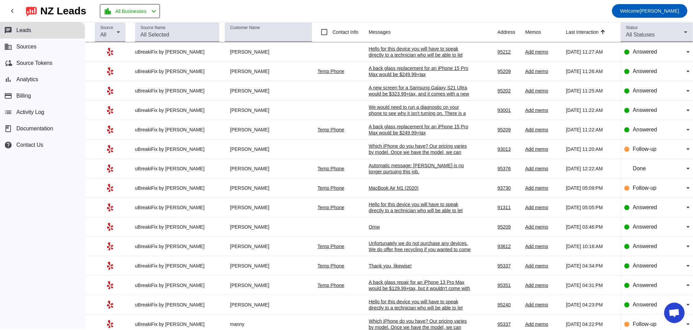
click at [412, 150] on div "Which iPhone do you have? Our pricing varies by model. Once we have the model, …" at bounding box center [420, 152] width 102 height 18
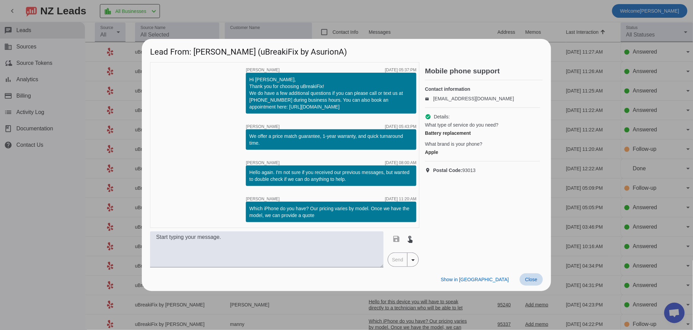
click at [535, 280] on span "Close" at bounding box center [531, 279] width 12 height 5
